Goal: Information Seeking & Learning: Learn about a topic

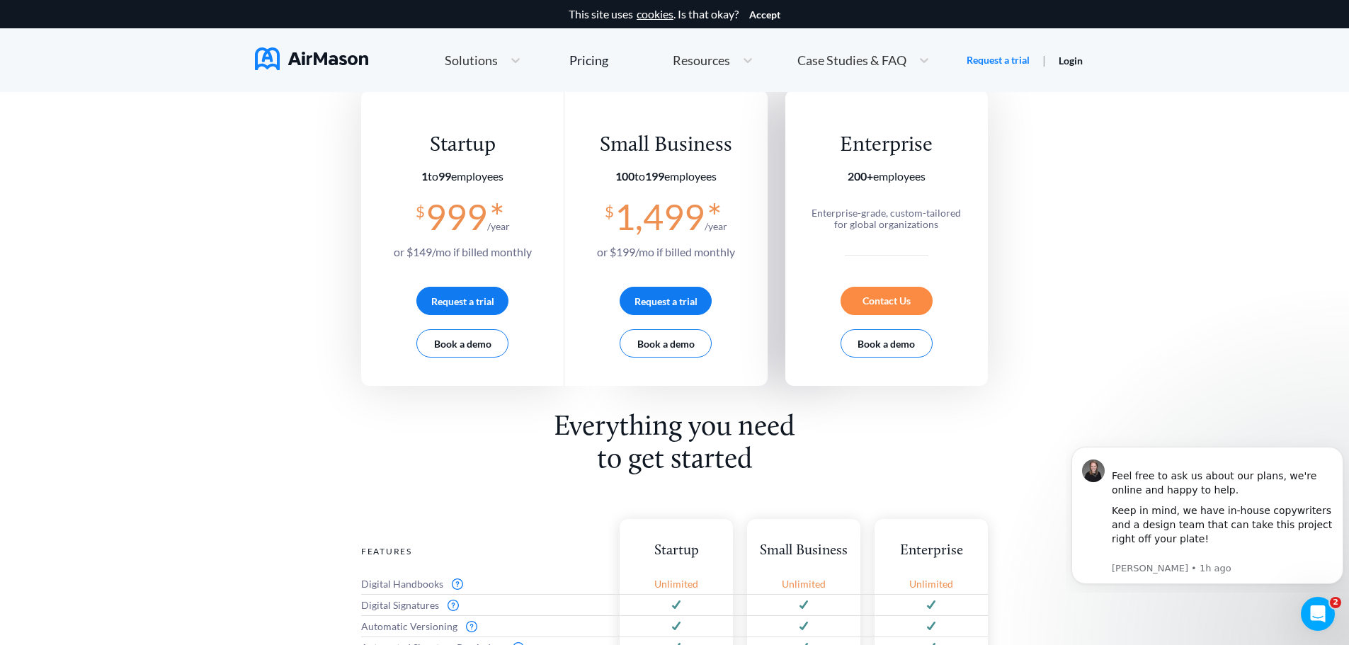
scroll to position [212, 0]
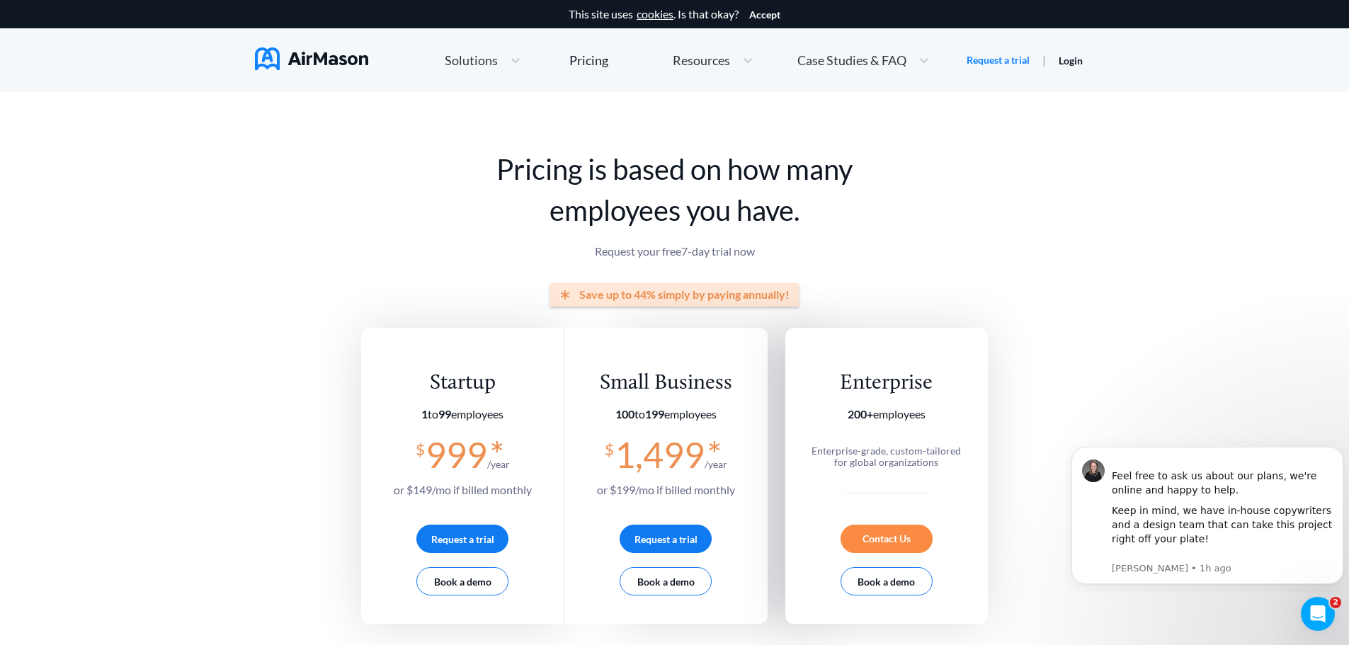
click at [499, 60] on div "Solutions" at bounding box center [470, 61] width 65 height 18
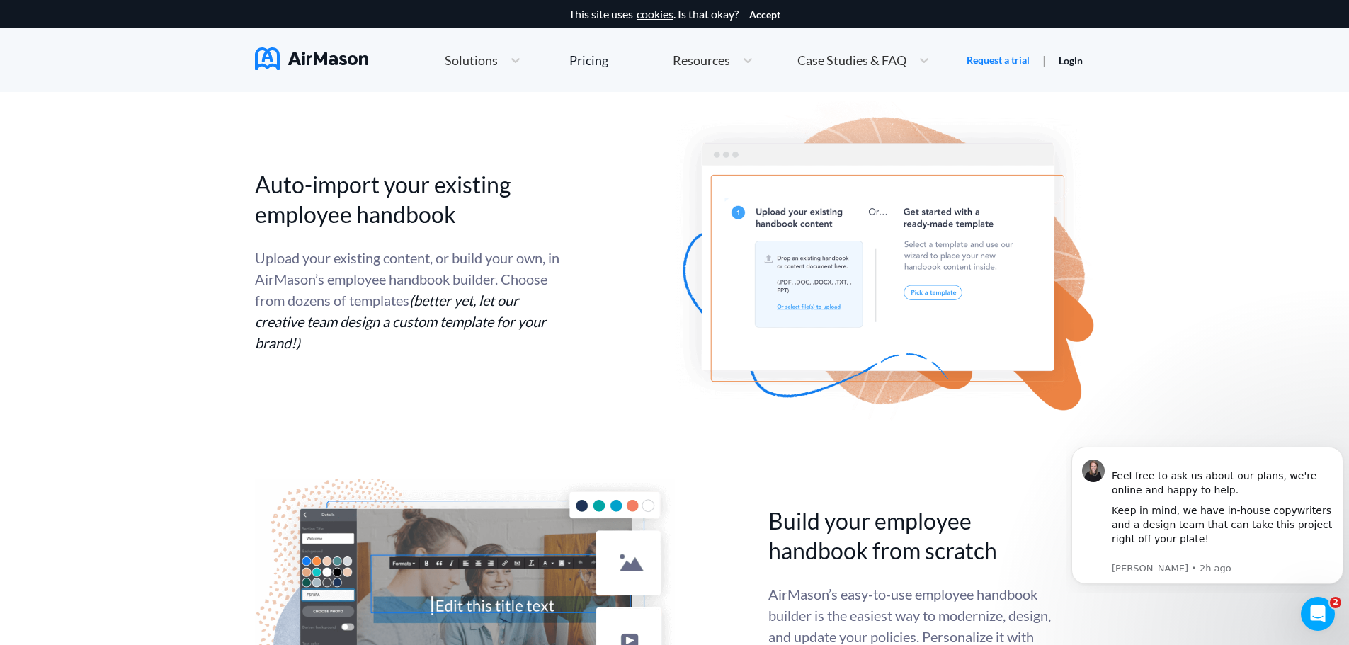
scroll to position [2833, 0]
